Goal: Transaction & Acquisition: Purchase product/service

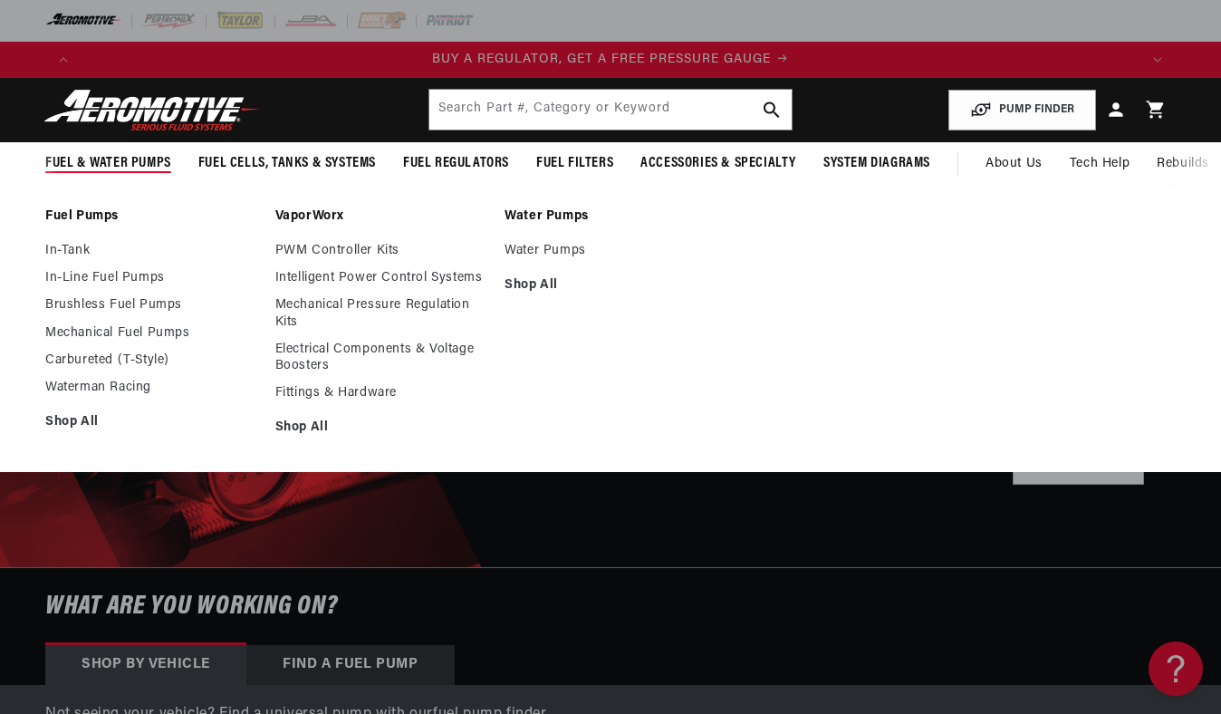
scroll to position [0, 1058]
click at [70, 246] on link "In-Tank" at bounding box center [151, 251] width 212 height 16
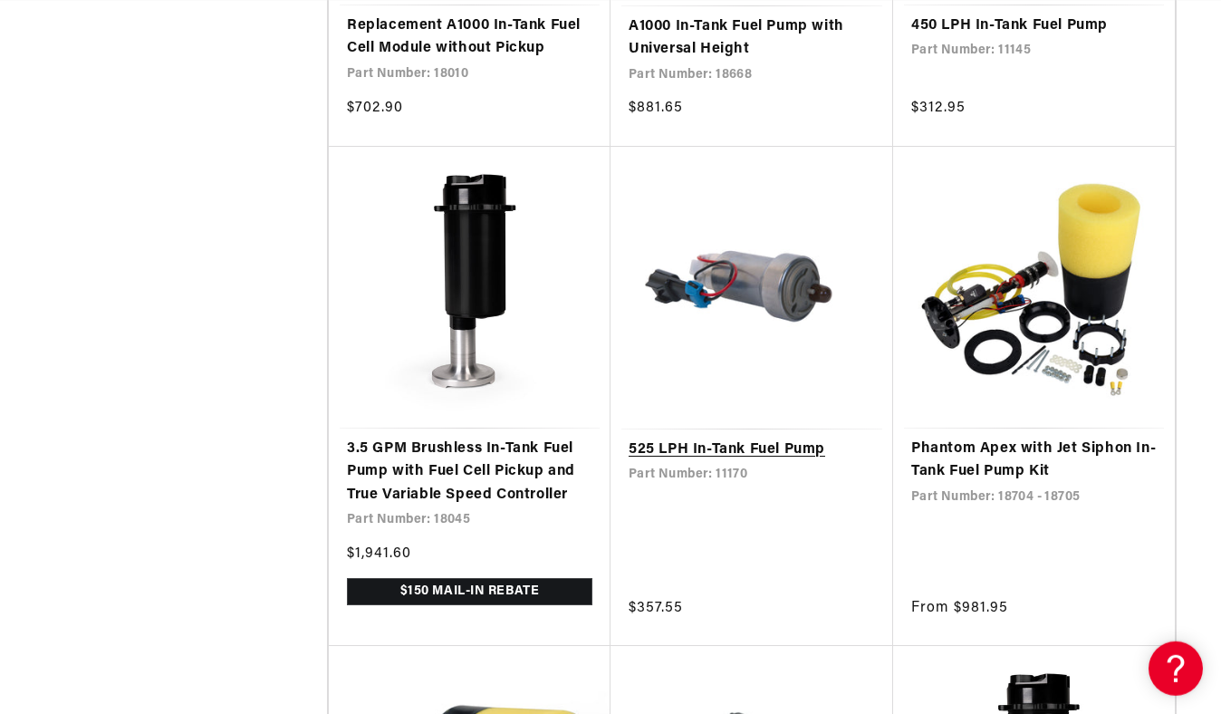
scroll to position [0, 3175]
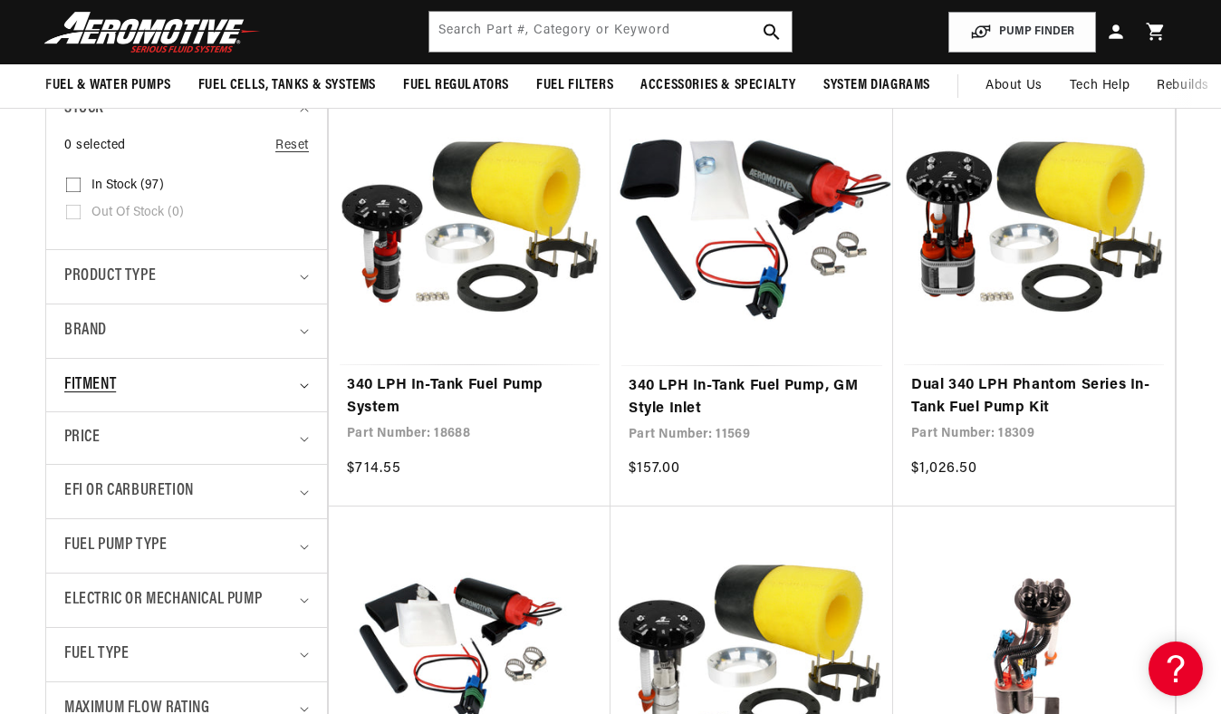
click at [306, 376] on summary "Fitment" at bounding box center [186, 385] width 245 height 53
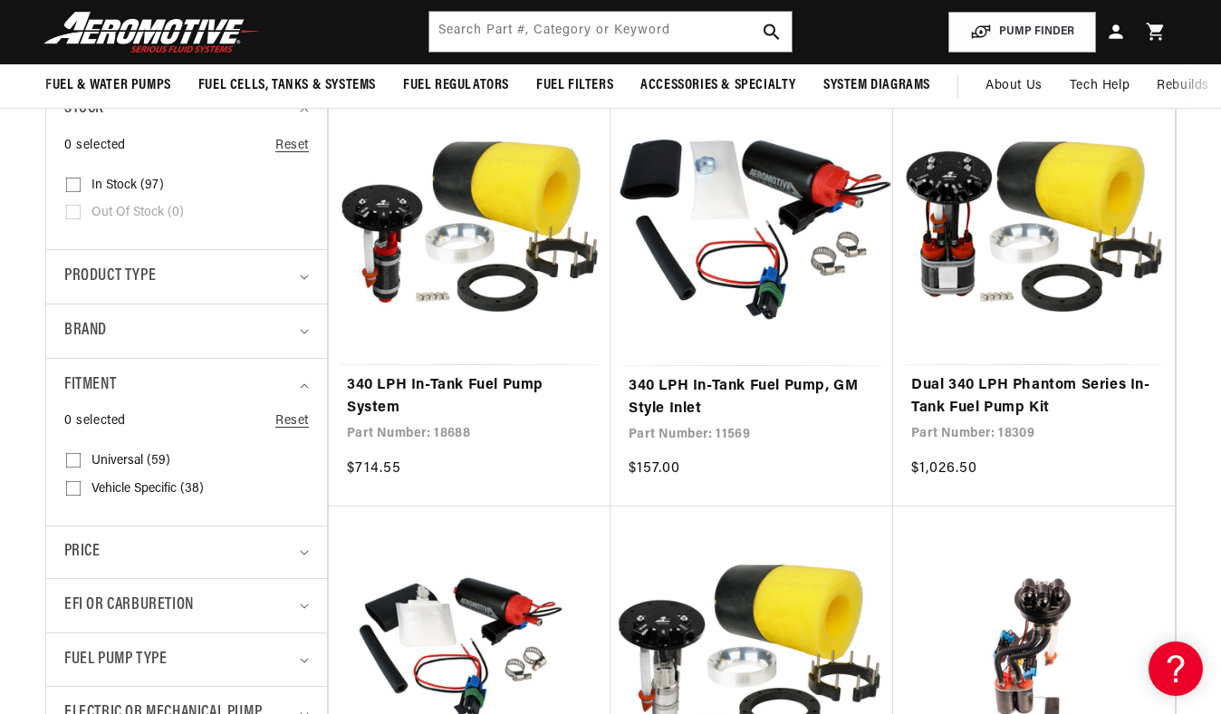
click at [69, 488] on input "Vehicle Specific (38) Vehicle Specific (38 products)" at bounding box center [73, 492] width 14 height 14
checkbox input "true"
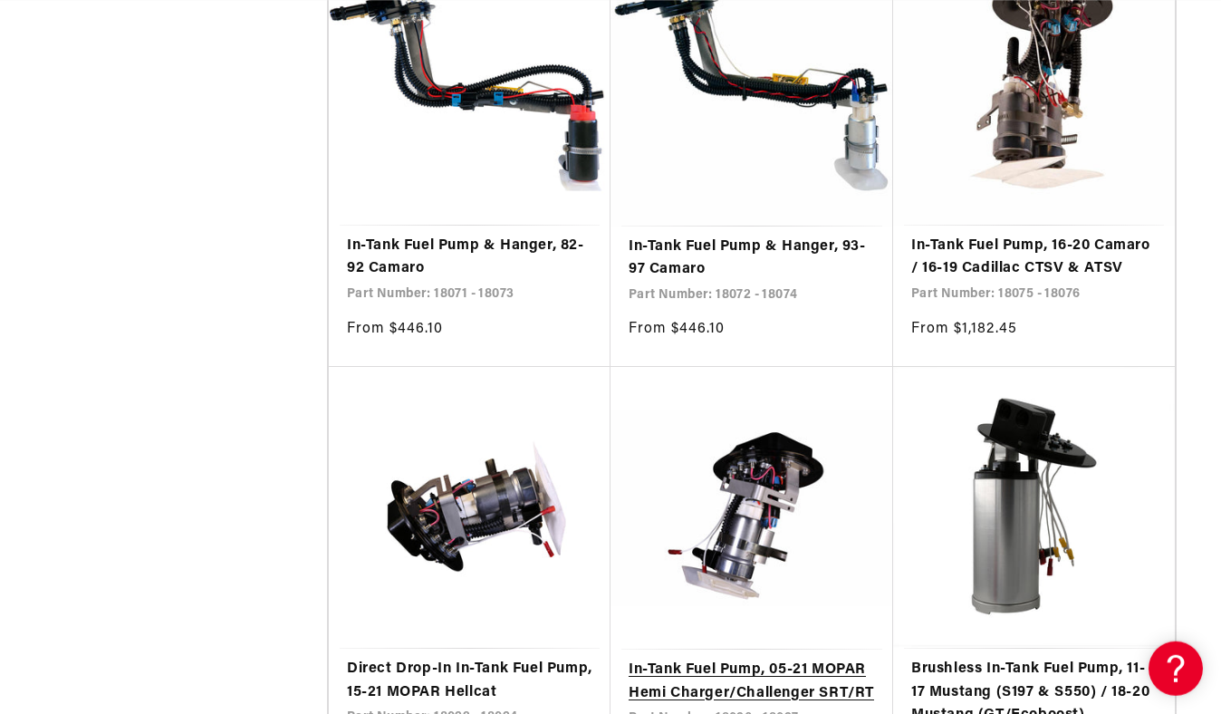
scroll to position [1832, 0]
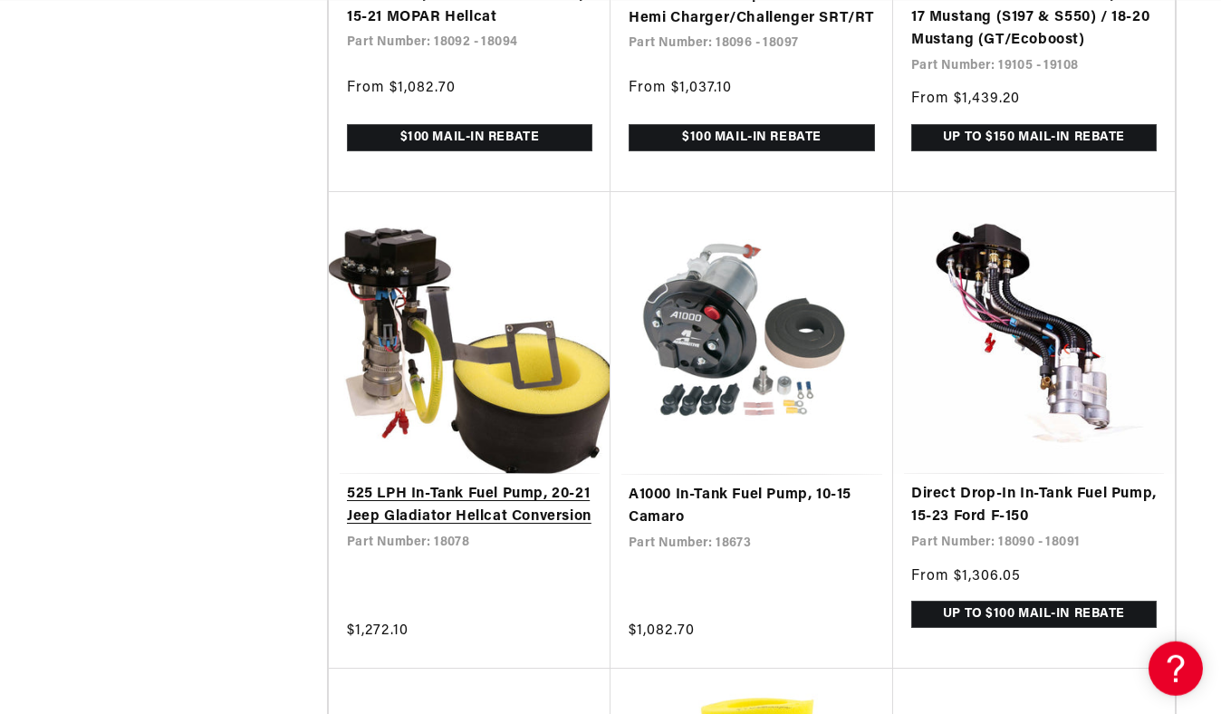
click at [444, 511] on link "525 LPH In-Tank Fuel Pump, 20-21 Jeep Gladiator Hellcat Conversion" at bounding box center [470, 506] width 246 height 46
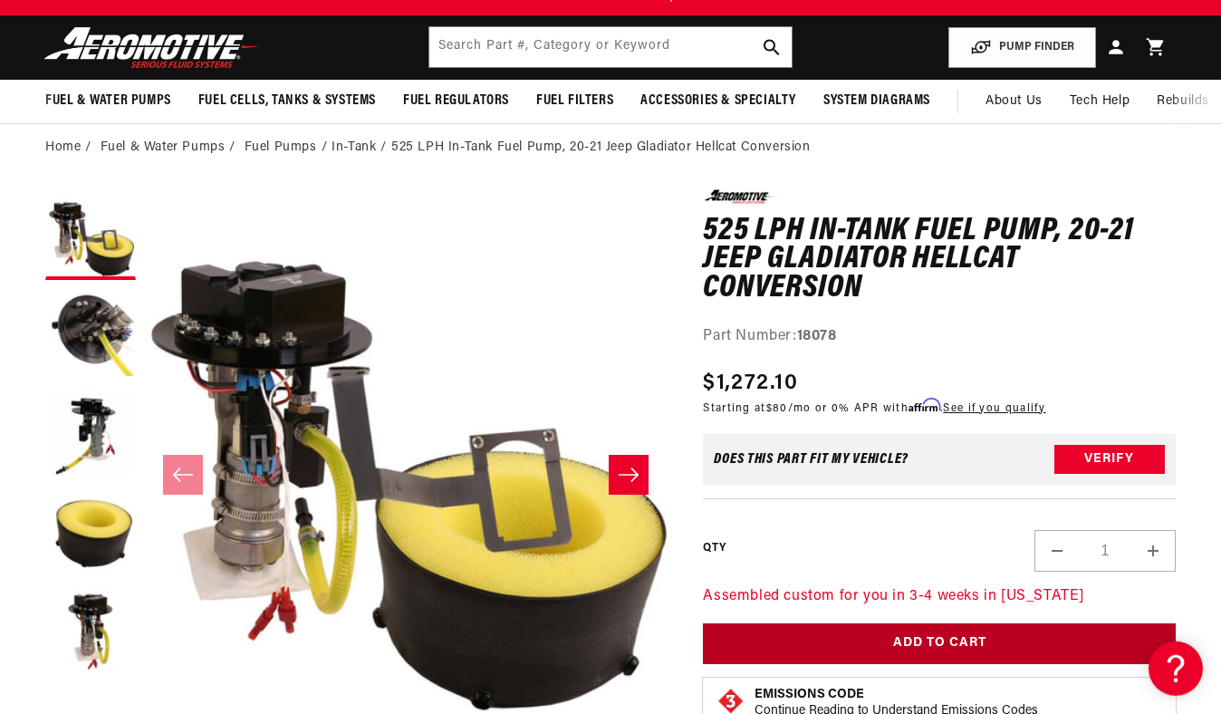
scroll to position [0, 1058]
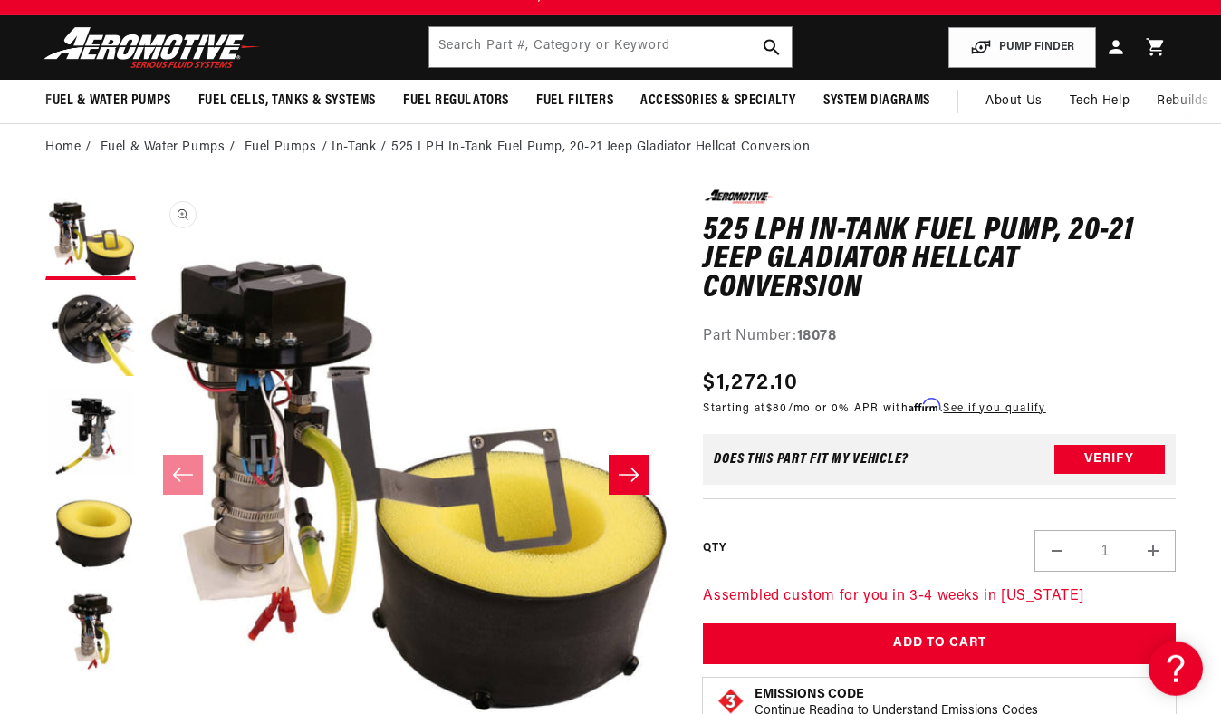
click at [145, 712] on button "Open media 1 in modal" at bounding box center [145, 712] width 0 height 0
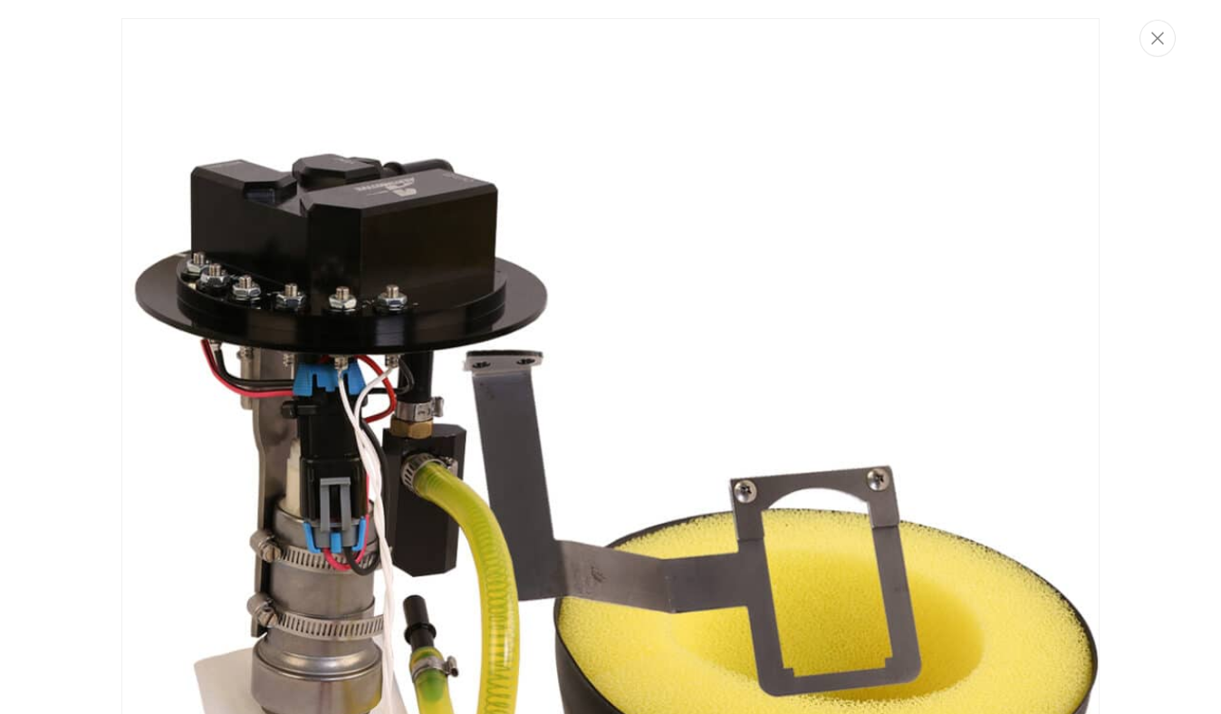
scroll to position [0, 0]
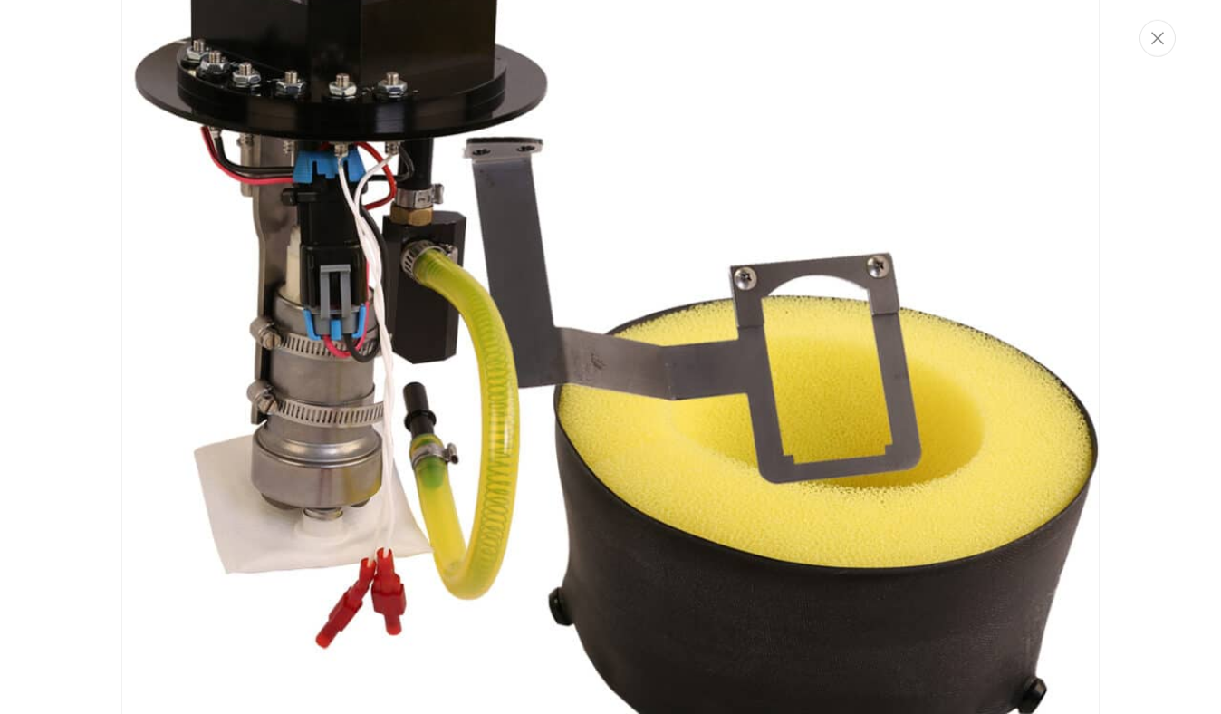
click at [961, 325] on img "Media gallery" at bounding box center [610, 294] width 979 height 979
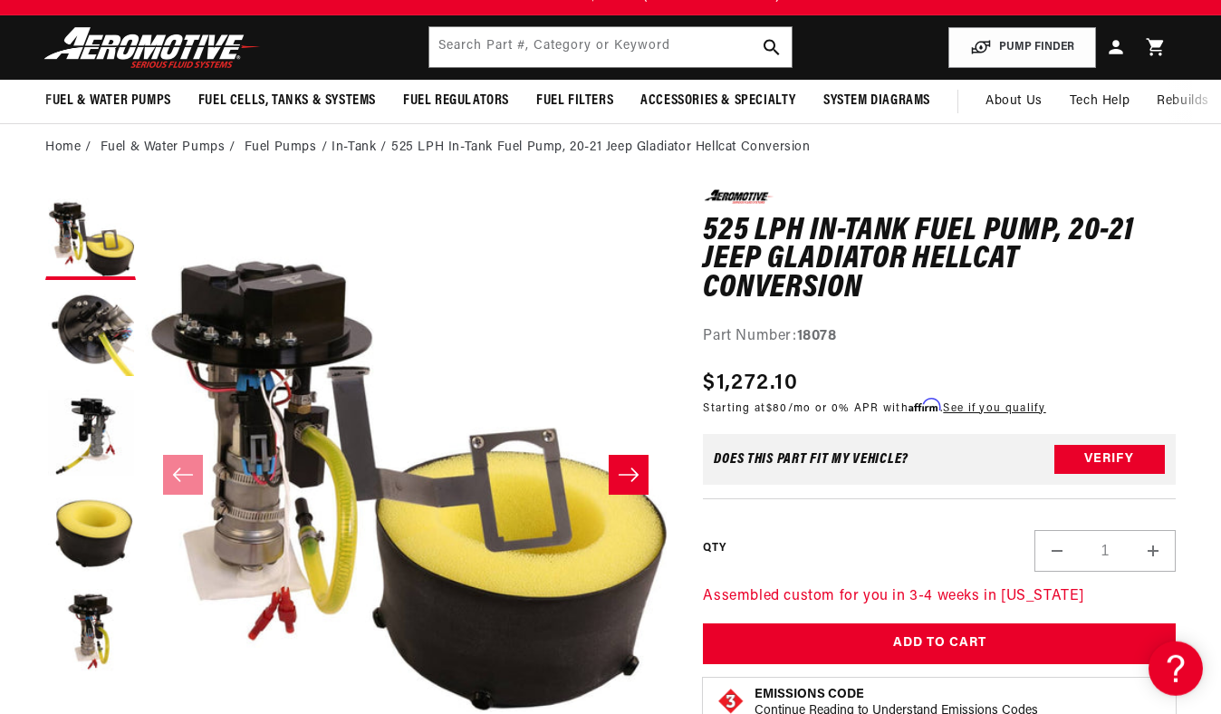
click at [624, 477] on icon "Slide right" at bounding box center [629, 475] width 22 height 18
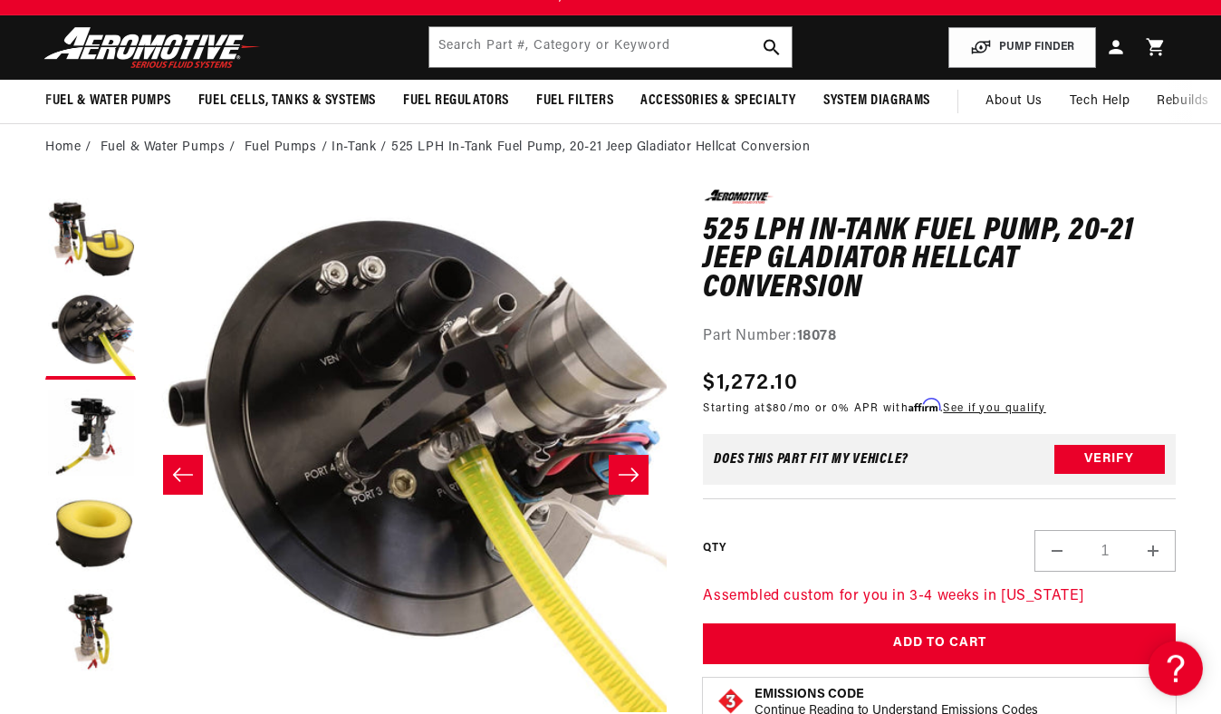
click at [625, 477] on icon "Slide right" at bounding box center [629, 475] width 22 height 18
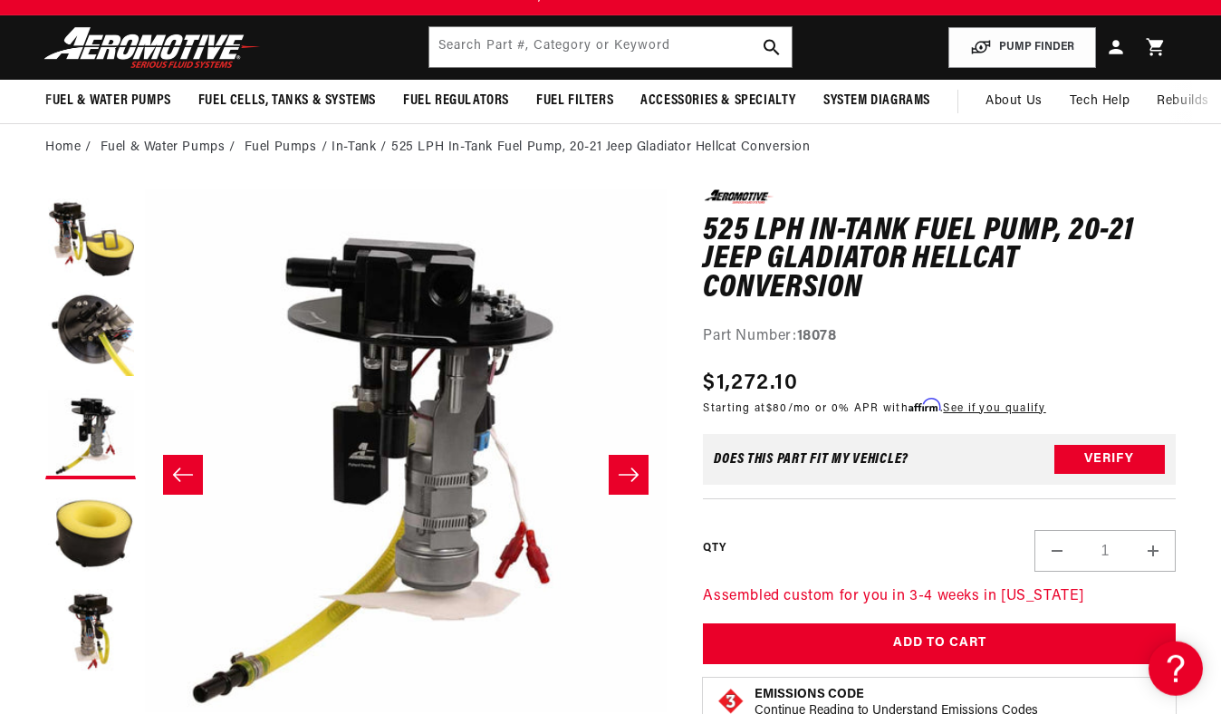
click at [625, 477] on icon "Slide right" at bounding box center [629, 475] width 22 height 18
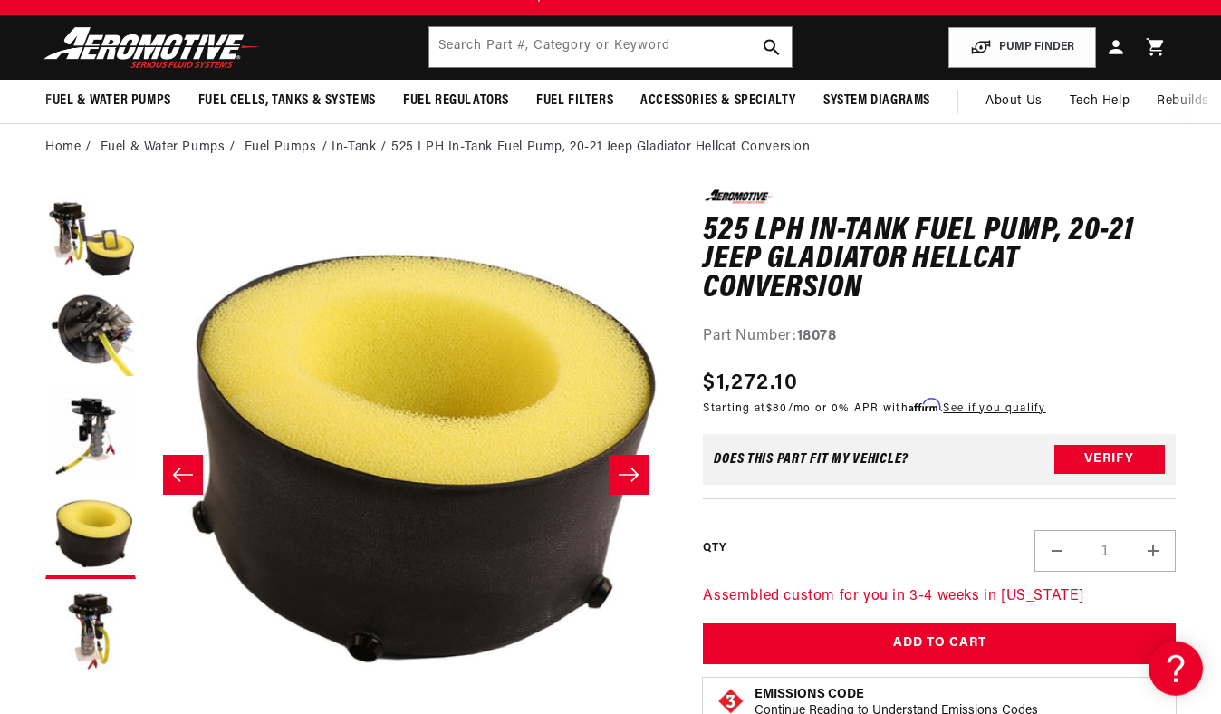
click at [625, 477] on icon "Slide right" at bounding box center [629, 475] width 22 height 18
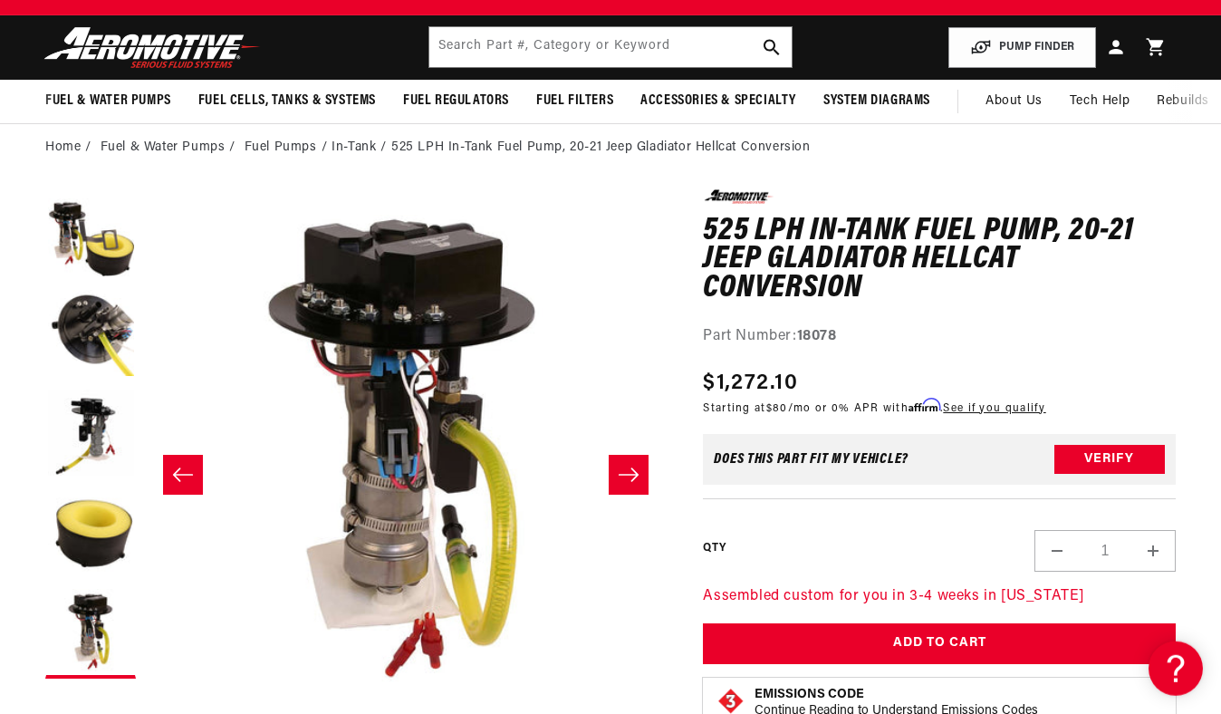
click at [625, 477] on icon "Slide right" at bounding box center [629, 475] width 22 height 18
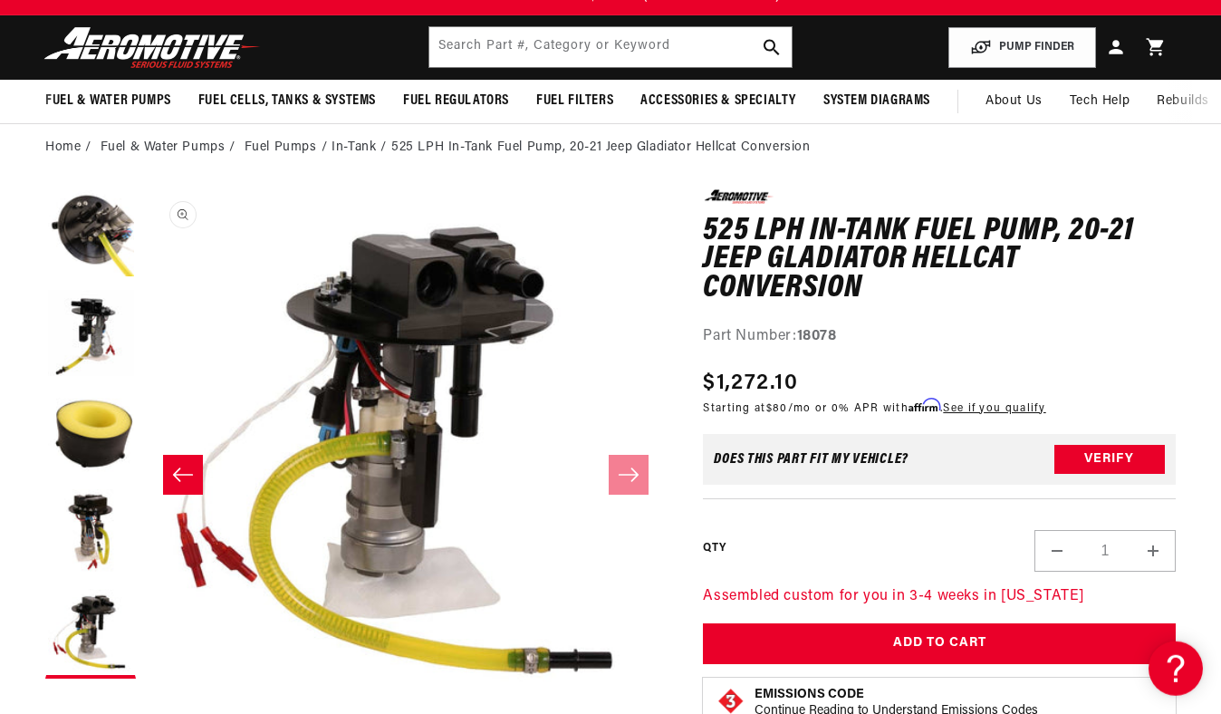
click at [145, 712] on button "Open media 6 in modal" at bounding box center [145, 712] width 0 height 0
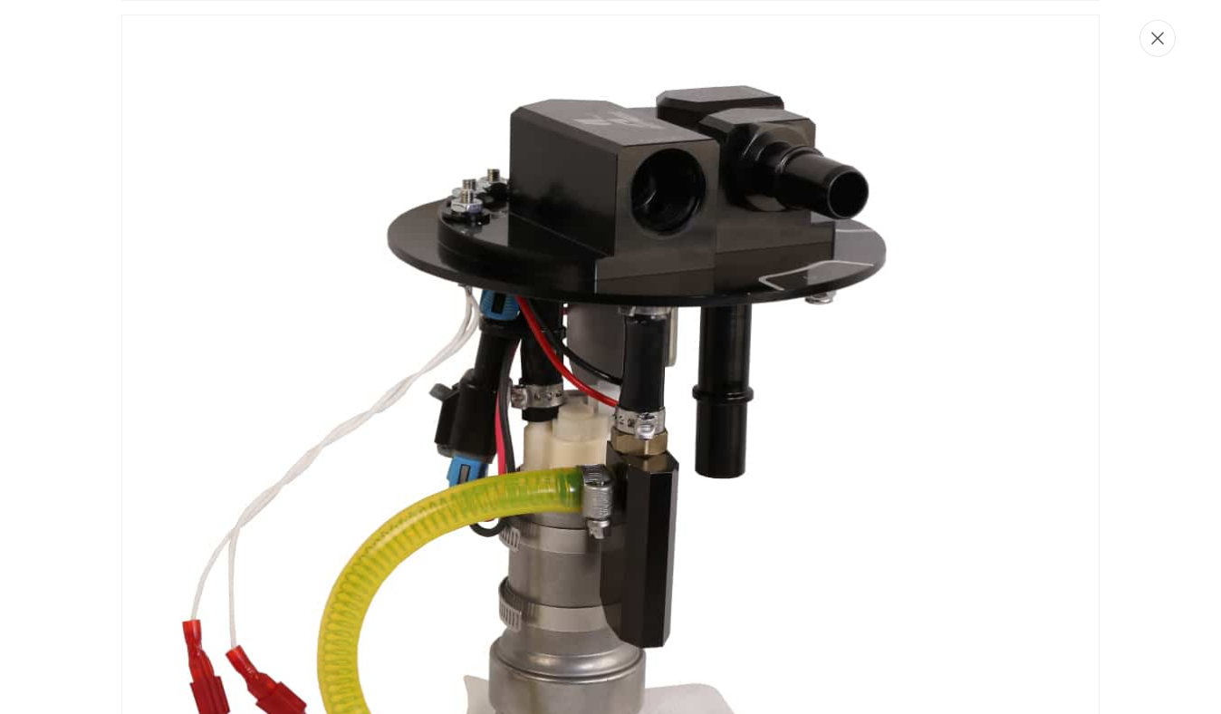
click at [1163, 39] on icon "Close" at bounding box center [1158, 39] width 13 height 14
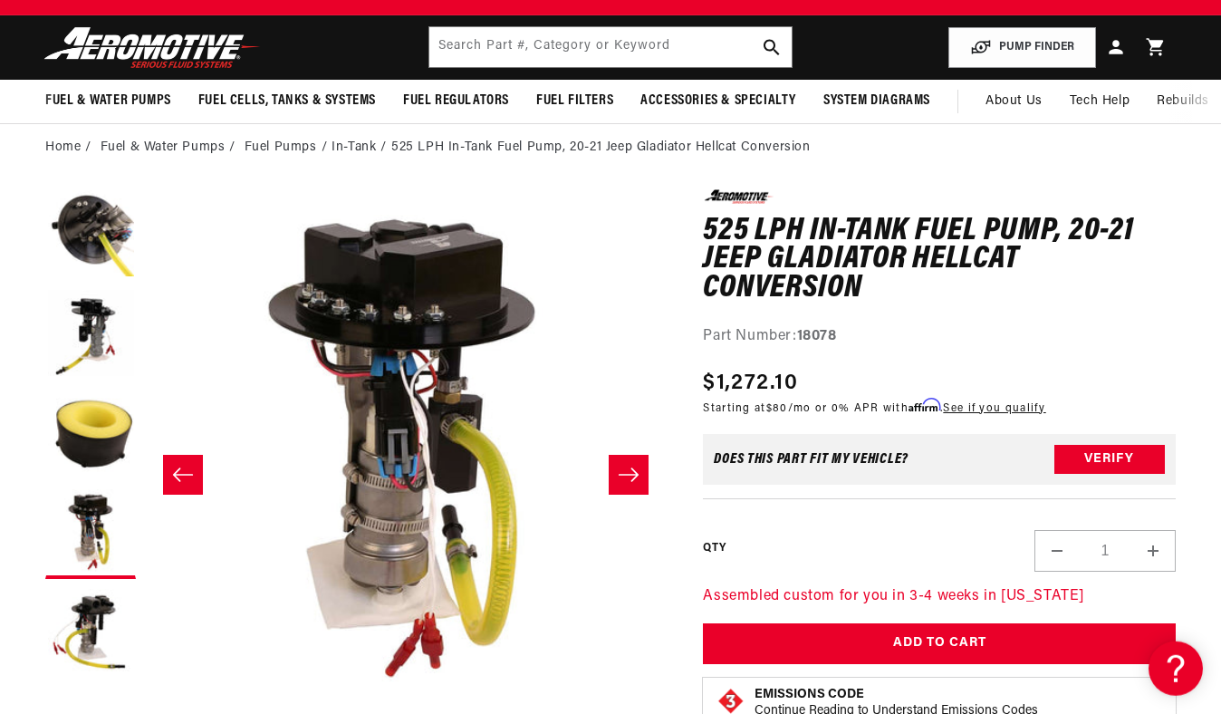
scroll to position [0, 2117]
